Goal: Information Seeking & Learning: Learn about a topic

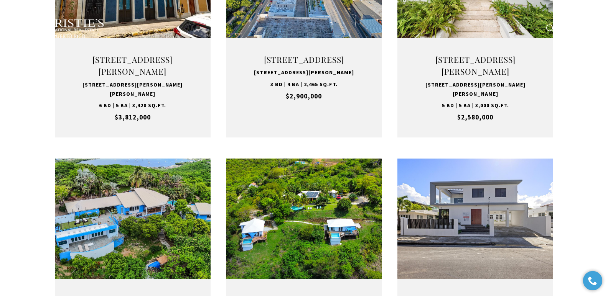
type input "**********"
type input "*********"
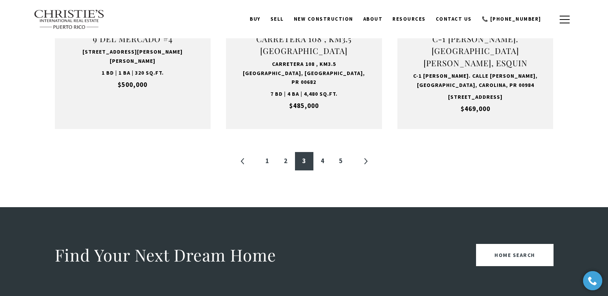
scroll to position [870, 0]
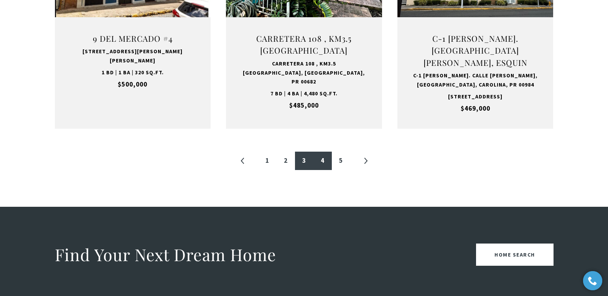
click at [320, 170] on link "4" at bounding box center [322, 161] width 18 height 18
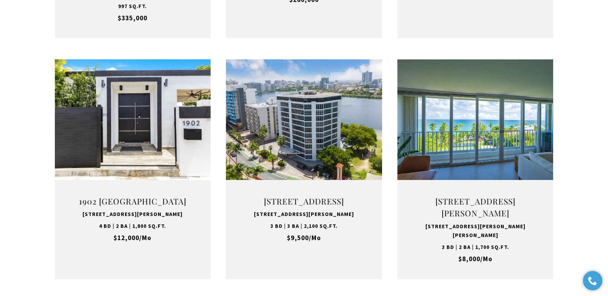
scroll to position [513, 0]
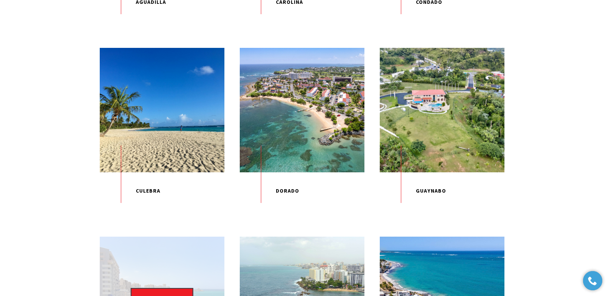
scroll to position [667, 0]
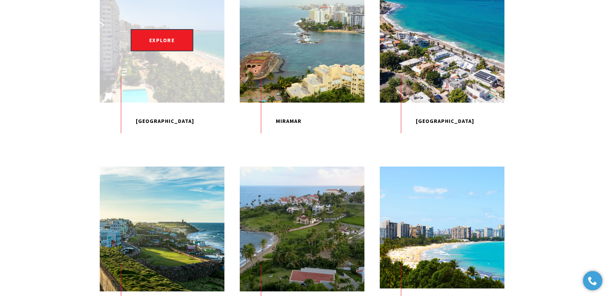
click at [138, 140] on p "[GEOGRAPHIC_DATA]" at bounding box center [162, 122] width 125 height 38
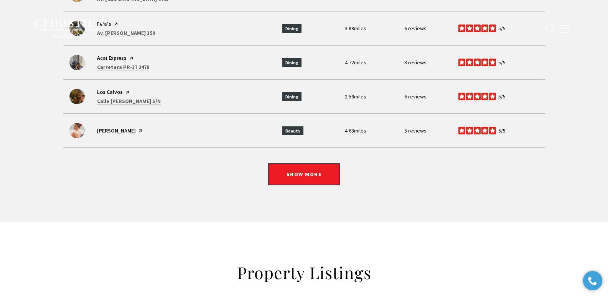
scroll to position [2075, 0]
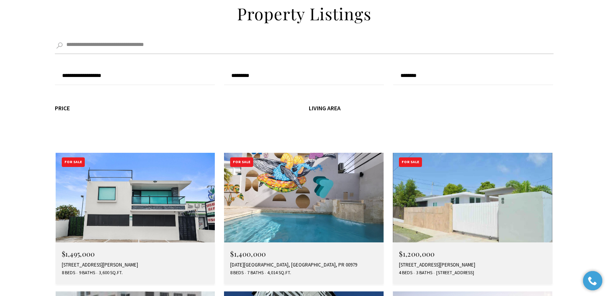
click at [287, 262] on div "27 MAR MEDITERRANEO, CAROLINA, PR 00979" at bounding box center [303, 265] width 147 height 6
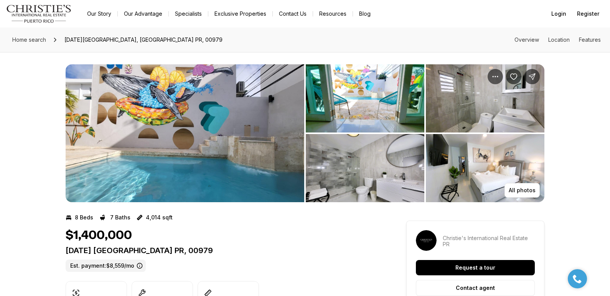
drag, startPoint x: 65, startPoint y: 249, endPoint x: 242, endPoint y: 249, distance: 176.4
copy p "[DATE] [GEOGRAPHIC_DATA] PR, 00979"
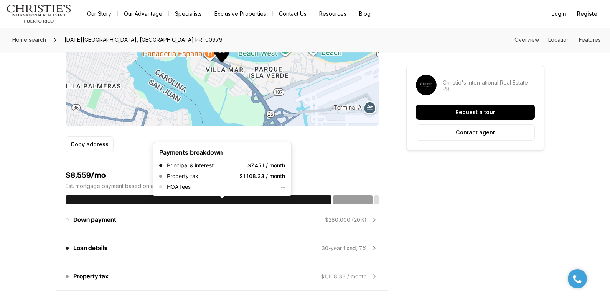
scroll to position [259, 0]
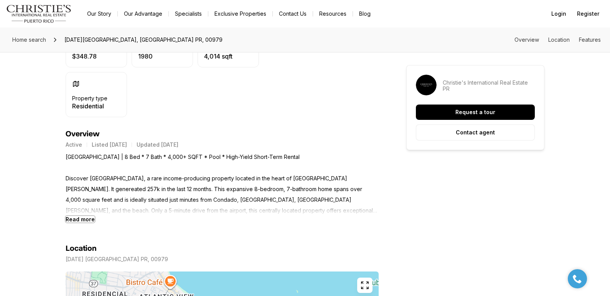
click at [78, 219] on b "Read more" at bounding box center [80, 219] width 29 height 7
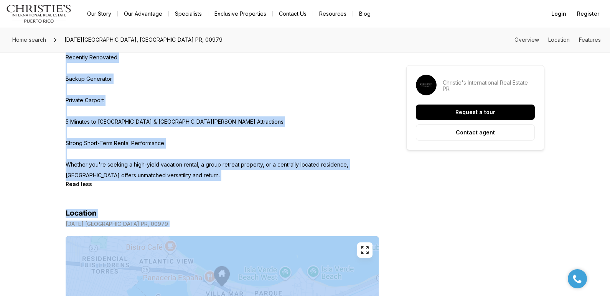
scroll to position [614, 0]
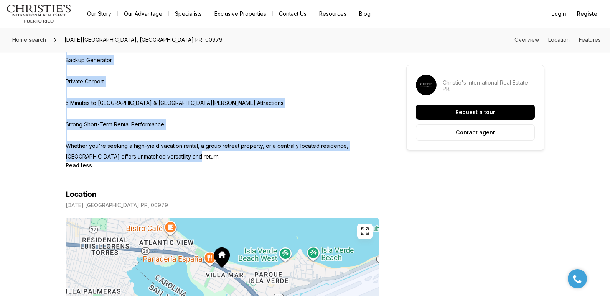
drag, startPoint x: 66, startPoint y: 160, endPoint x: 179, endPoint y: 142, distance: 114.2
copy p "Villa Mar Guest House | 8 Bed * 7 Bath * 4,000+ SQFT * Pool * High-Yield Short-…"
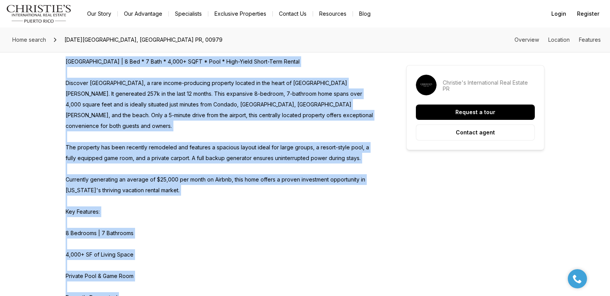
scroll to position [0, 0]
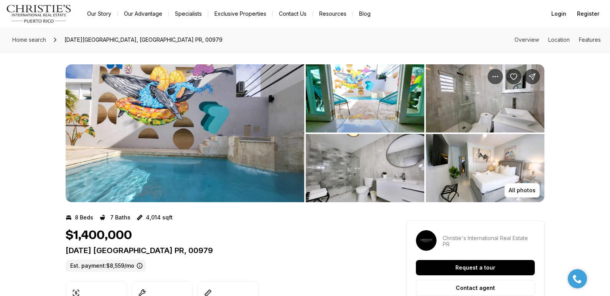
drag, startPoint x: 66, startPoint y: 248, endPoint x: 240, endPoint y: 252, distance: 174.5
click at [240, 252] on p "27 MAR MEDITERRANEO CAROLINA PR, 00979" at bounding box center [222, 250] width 313 height 9
copy p "27 MAR MEDITERRANEO CAROLINA PR, 00979"
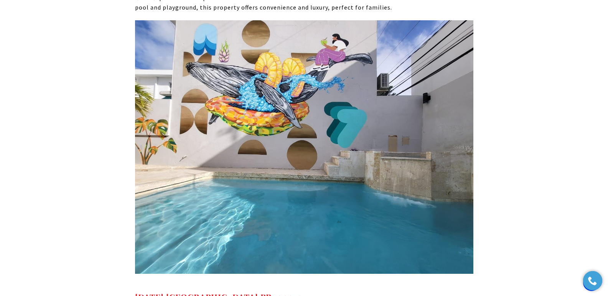
scroll to position [4553, 0]
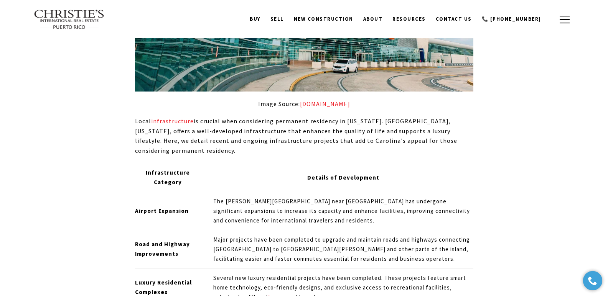
scroll to position [1181, 0]
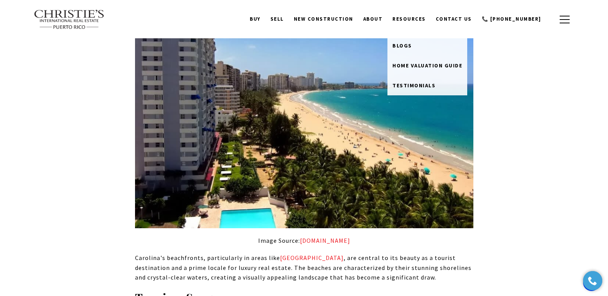
click at [416, 18] on link "Resources" at bounding box center [408, 19] width 43 height 15
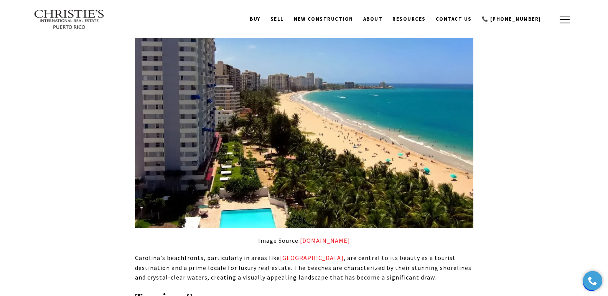
click at [418, 20] on link "Resources" at bounding box center [408, 19] width 43 height 15
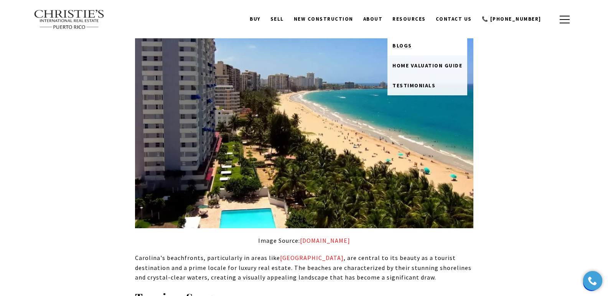
click at [412, 44] on span "Blogs" at bounding box center [402, 45] width 20 height 7
click at [412, 43] on span "Blogs" at bounding box center [402, 45] width 20 height 7
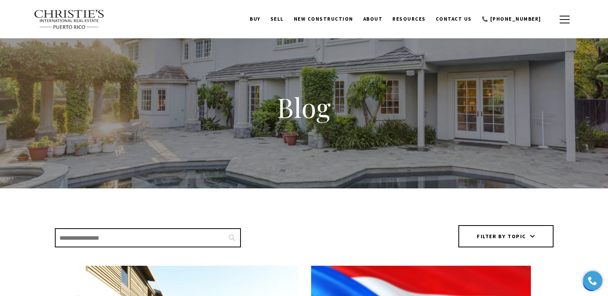
scroll to position [262, 0]
